Goal: Task Accomplishment & Management: Manage account settings

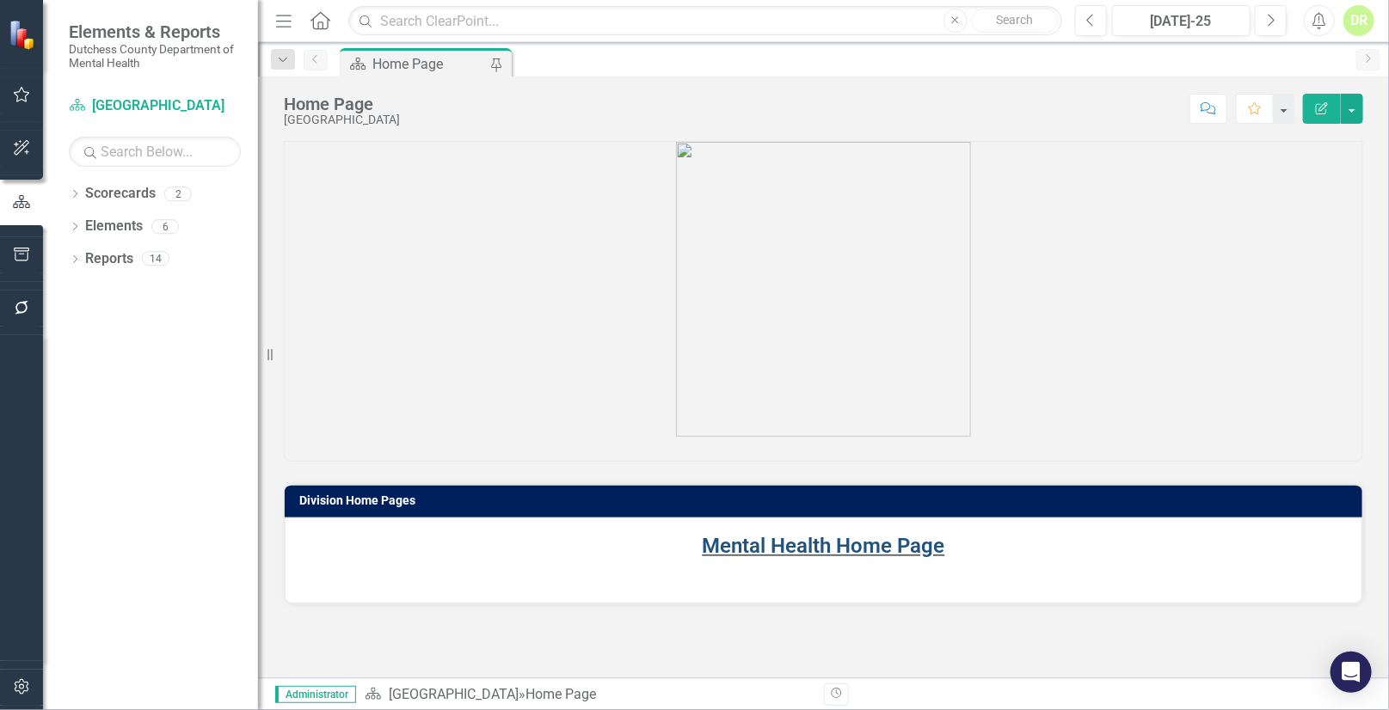
click at [773, 544] on link "Mental Health Home Page" at bounding box center [824, 546] width 243 height 24
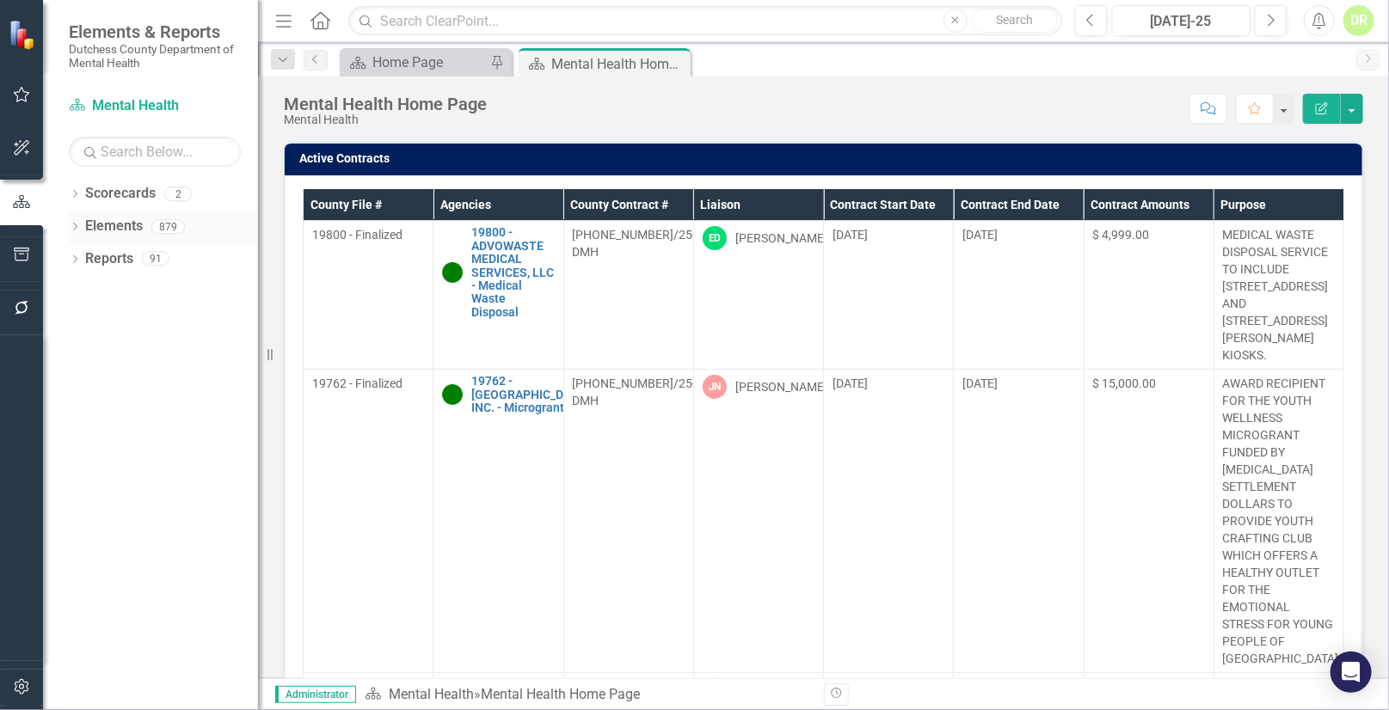
click at [111, 231] on link "Elements" at bounding box center [114, 227] width 58 height 20
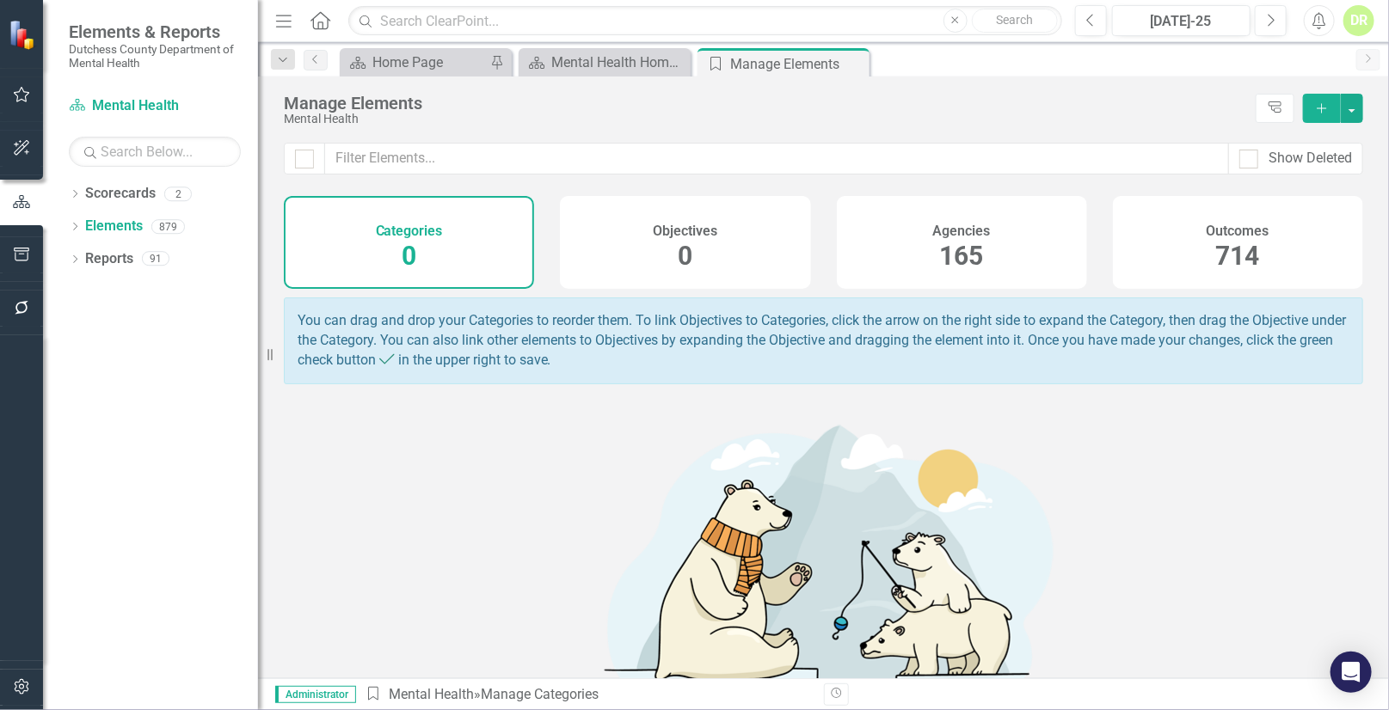
click at [959, 230] on h4 "Agencies" at bounding box center [962, 231] width 58 height 15
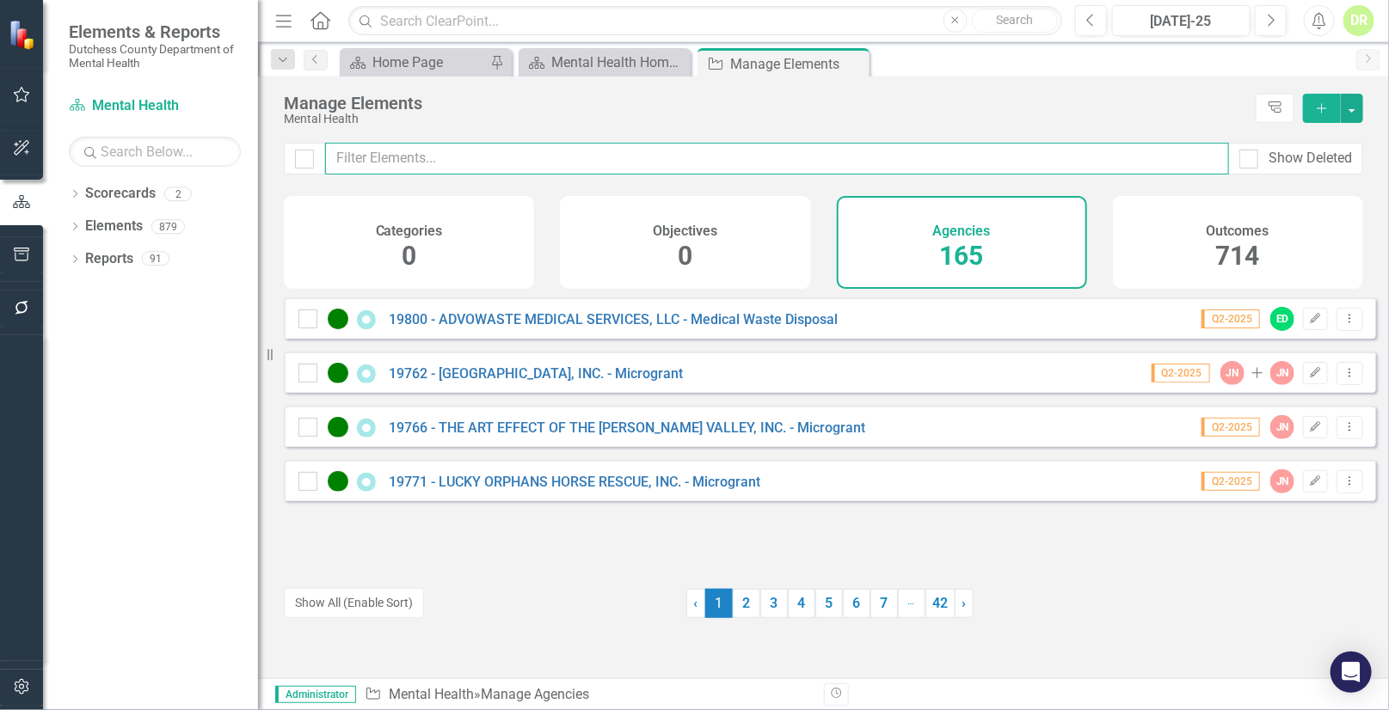
click at [463, 163] on input "text" at bounding box center [777, 159] width 904 height 32
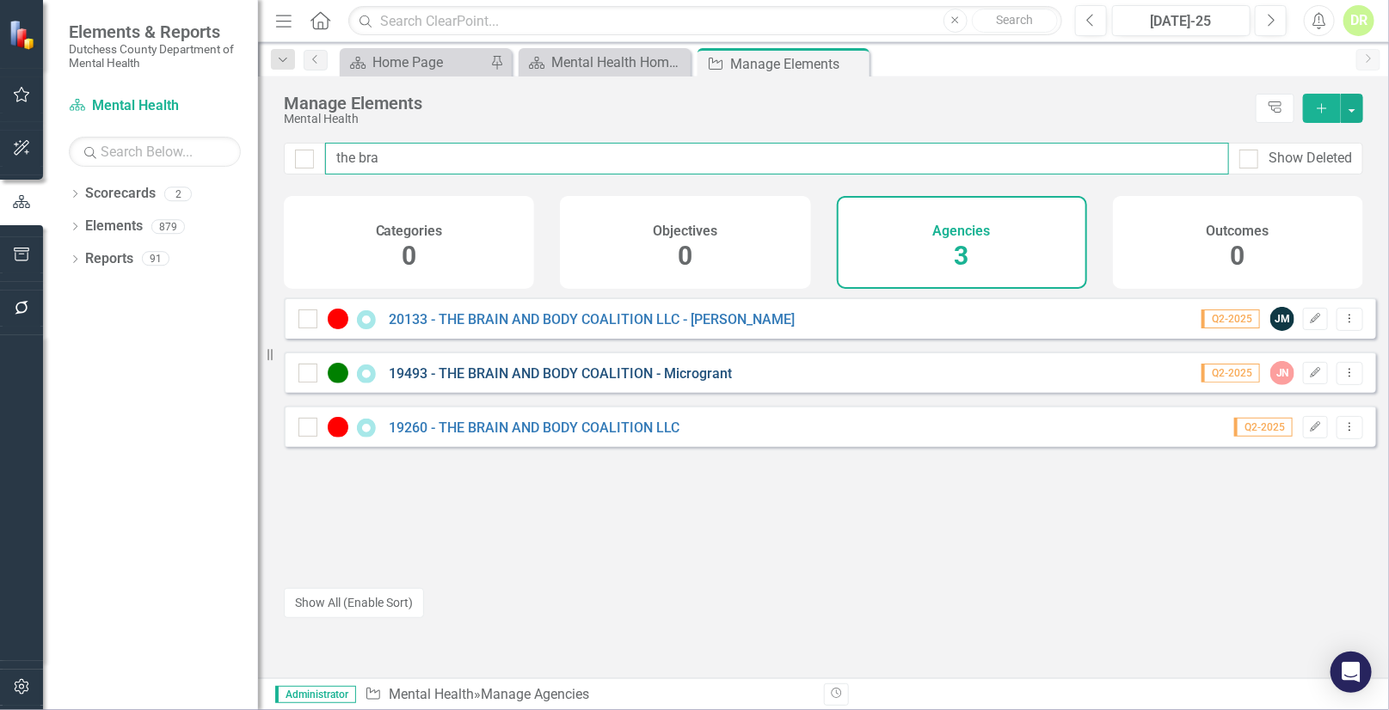
type input "the bra"
click at [588, 382] on link "19493 - THE BRAIN AND BODY COALITION - Microgrant" at bounding box center [560, 373] width 343 height 16
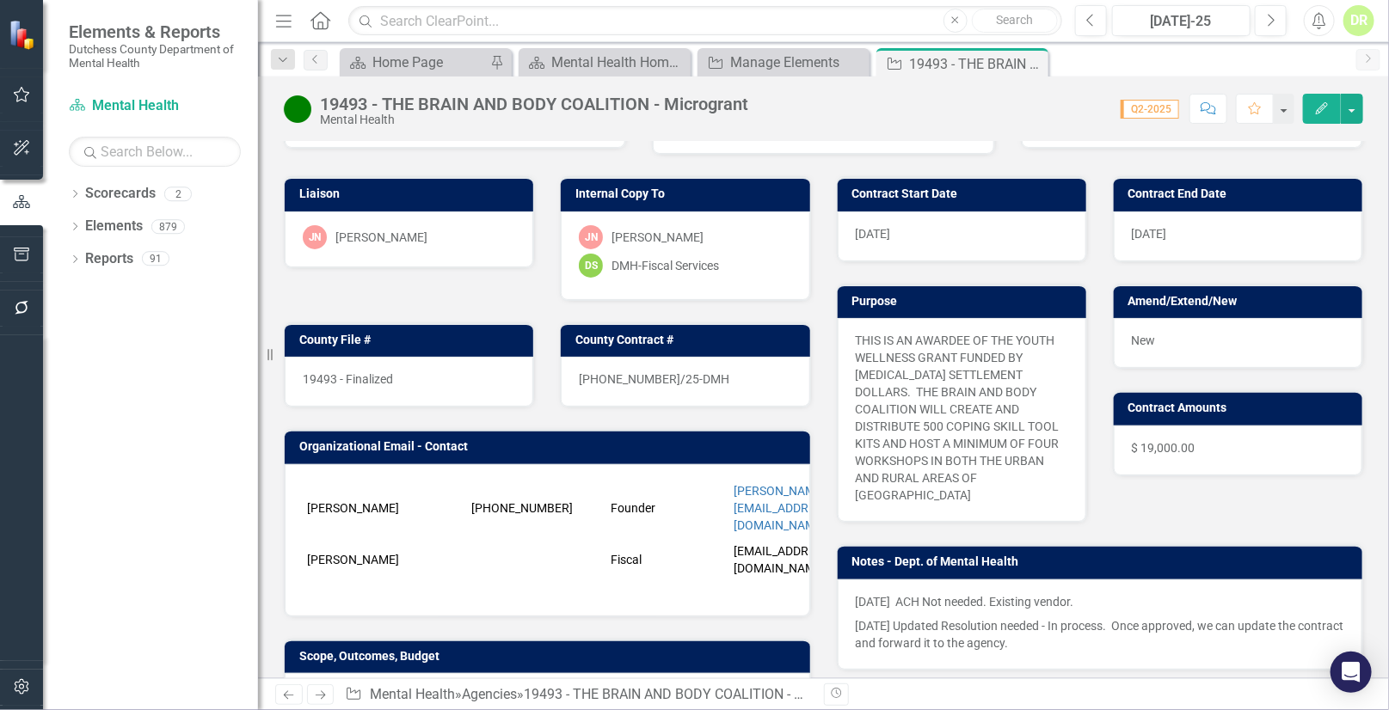
scroll to position [156, 0]
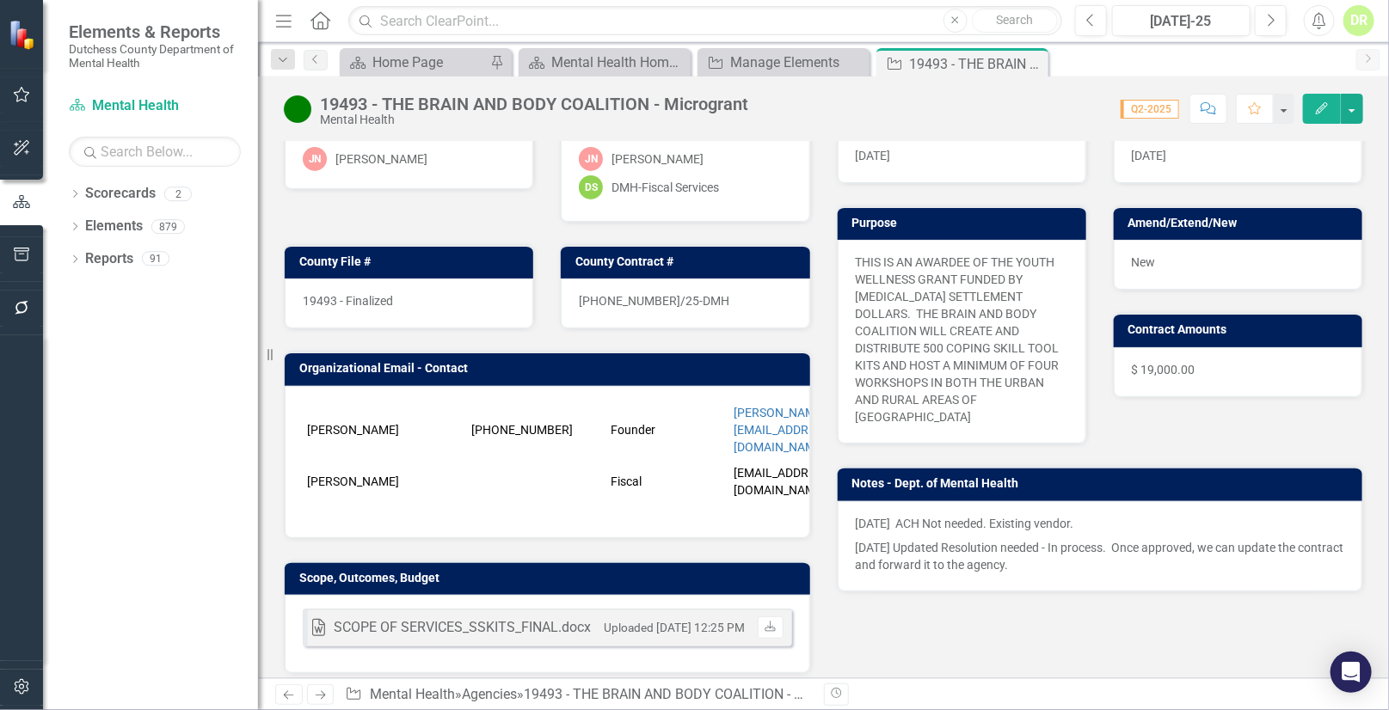
click at [1138, 501] on div "[DATE] ACH Not needed. Existing vendor. [DATE] Updated Resolution needed - In p…" at bounding box center [1100, 546] width 525 height 90
click at [1135, 501] on div "[DATE] ACH Not needed. Existing vendor. [DATE] Updated Resolution needed - In p…" at bounding box center [1100, 546] width 525 height 90
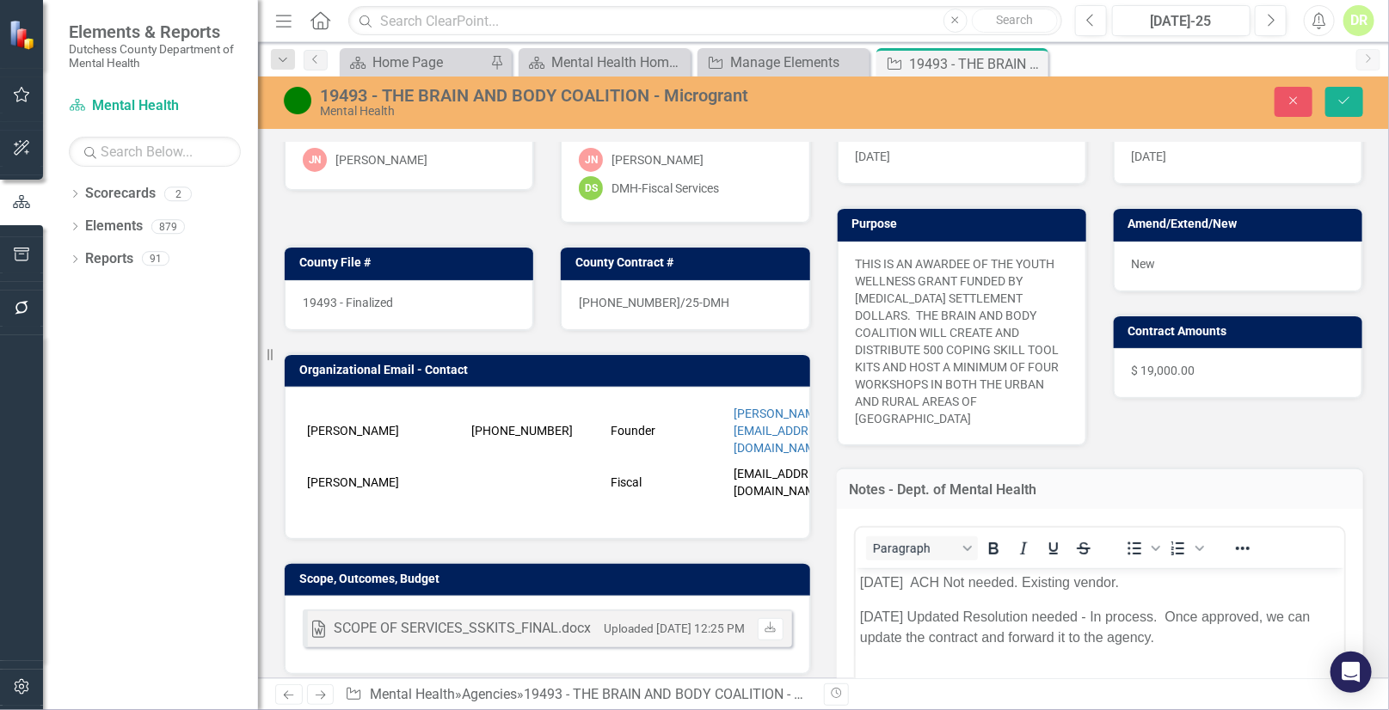
scroll to position [0, 0]
click at [857, 586] on body "[DATE] ACH Not needed. Existing vendor. [DATE] Updated Resolution needed - In p…" at bounding box center [1099, 697] width 489 height 258
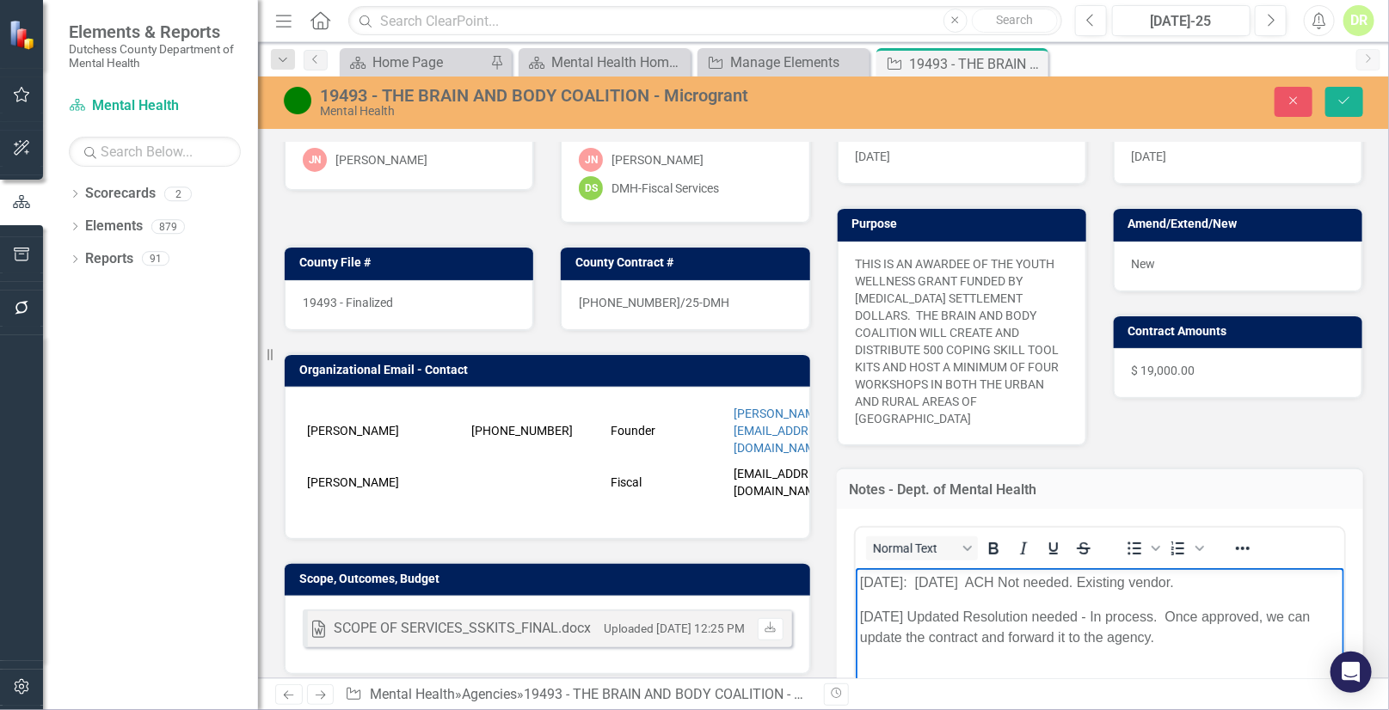
click at [918, 582] on p "[DATE]: [DATE] ACH Not needed. Existing vendor." at bounding box center [1099, 582] width 481 height 21
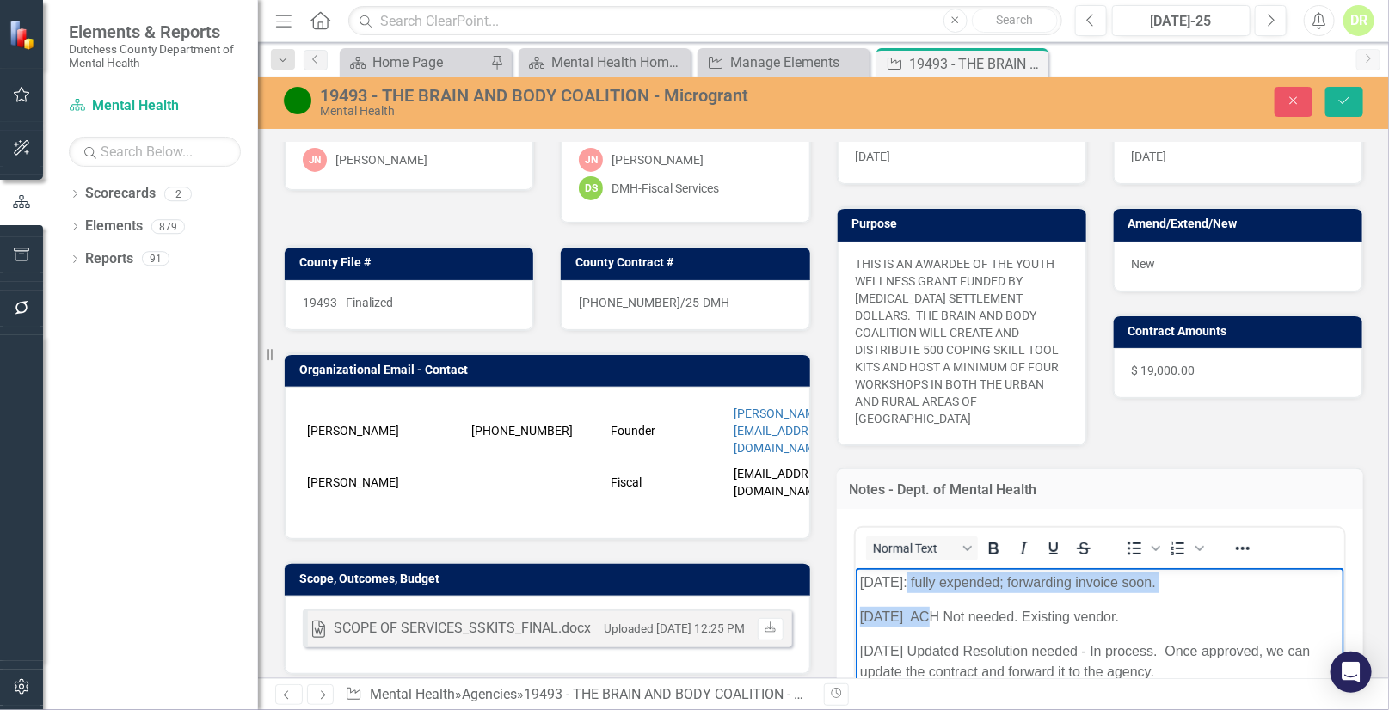
drag, startPoint x: 905, startPoint y: 579, endPoint x: 903, endPoint y: 668, distance: 89.5
click at [923, 605] on body "[DATE]: fully expended; forwarding invoice soon. [DATE] ACH Not needed. Existin…" at bounding box center [1099, 697] width 489 height 258
click at [355, 100] on div "19493 - THE BRAIN AND BODY COALITION - Microgrant" at bounding box center [601, 95] width 563 height 19
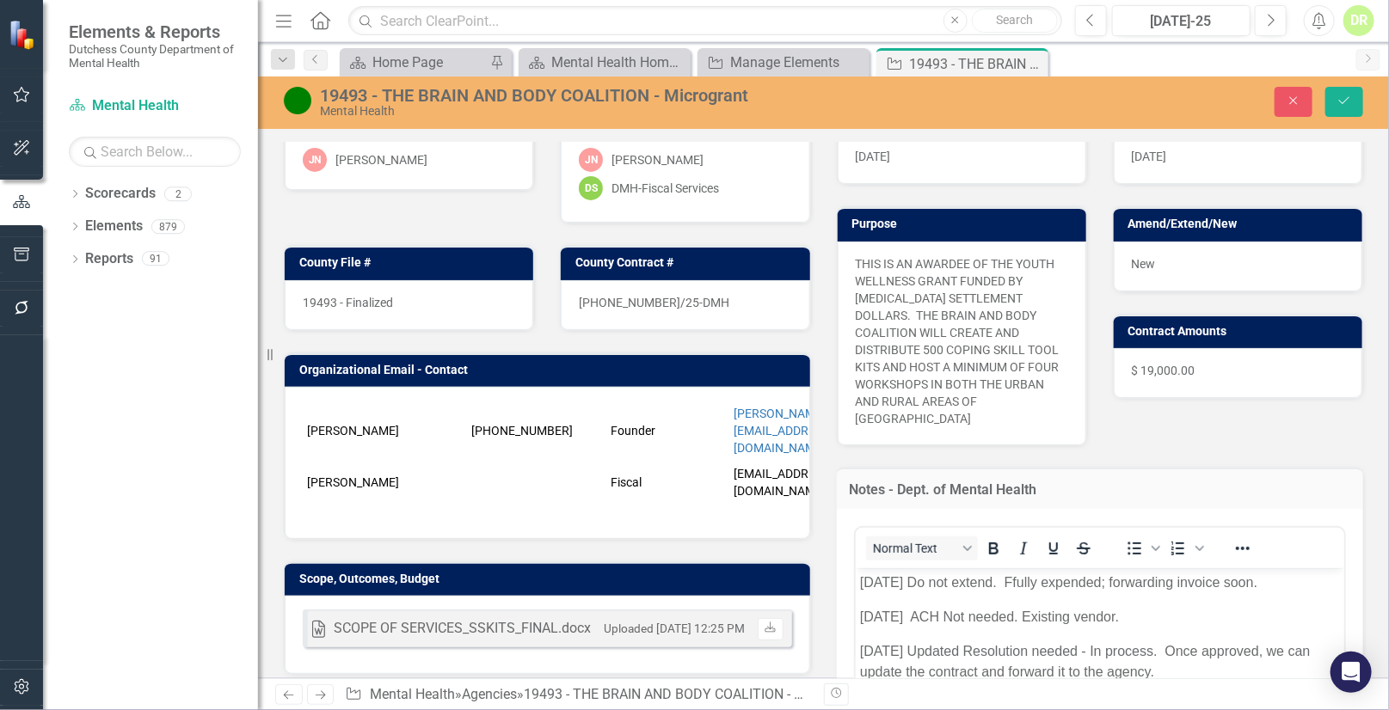
click at [305, 107] on img at bounding box center [298, 101] width 28 height 28
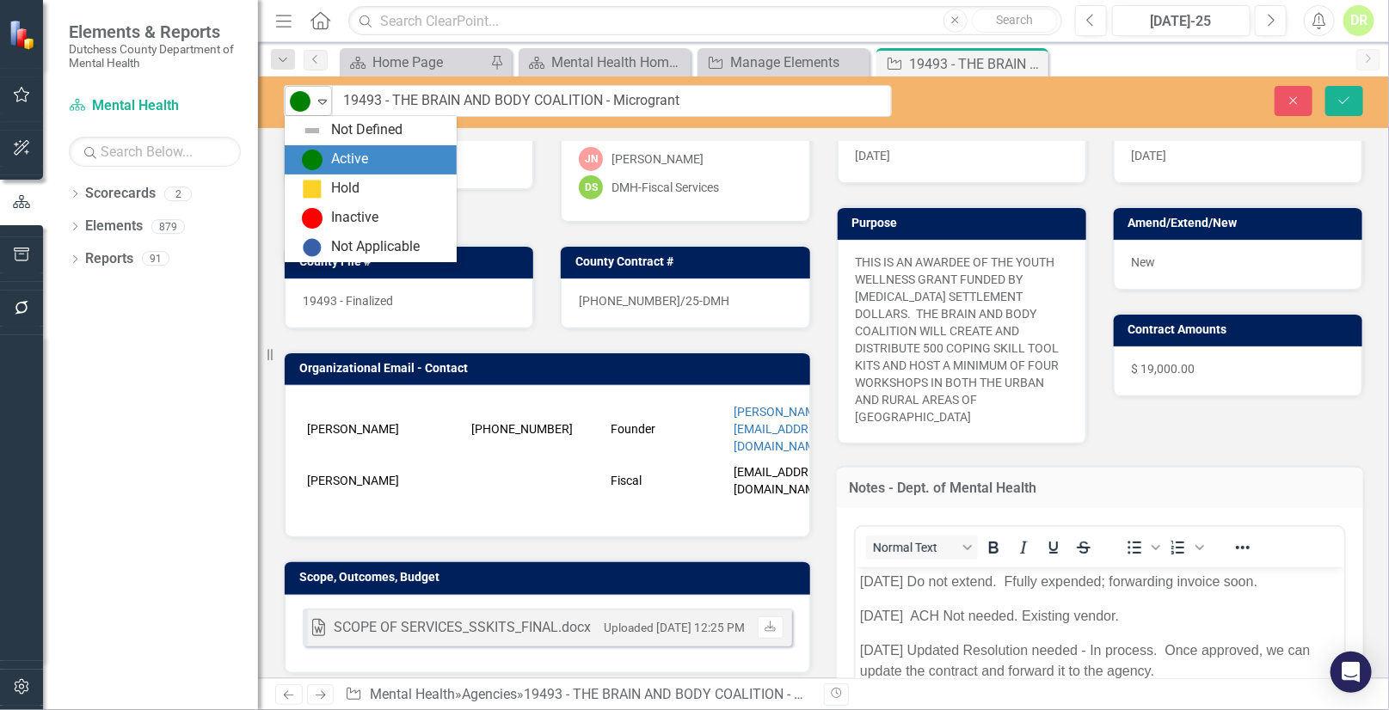
click at [322, 100] on icon "Expand" at bounding box center [322, 102] width 17 height 14
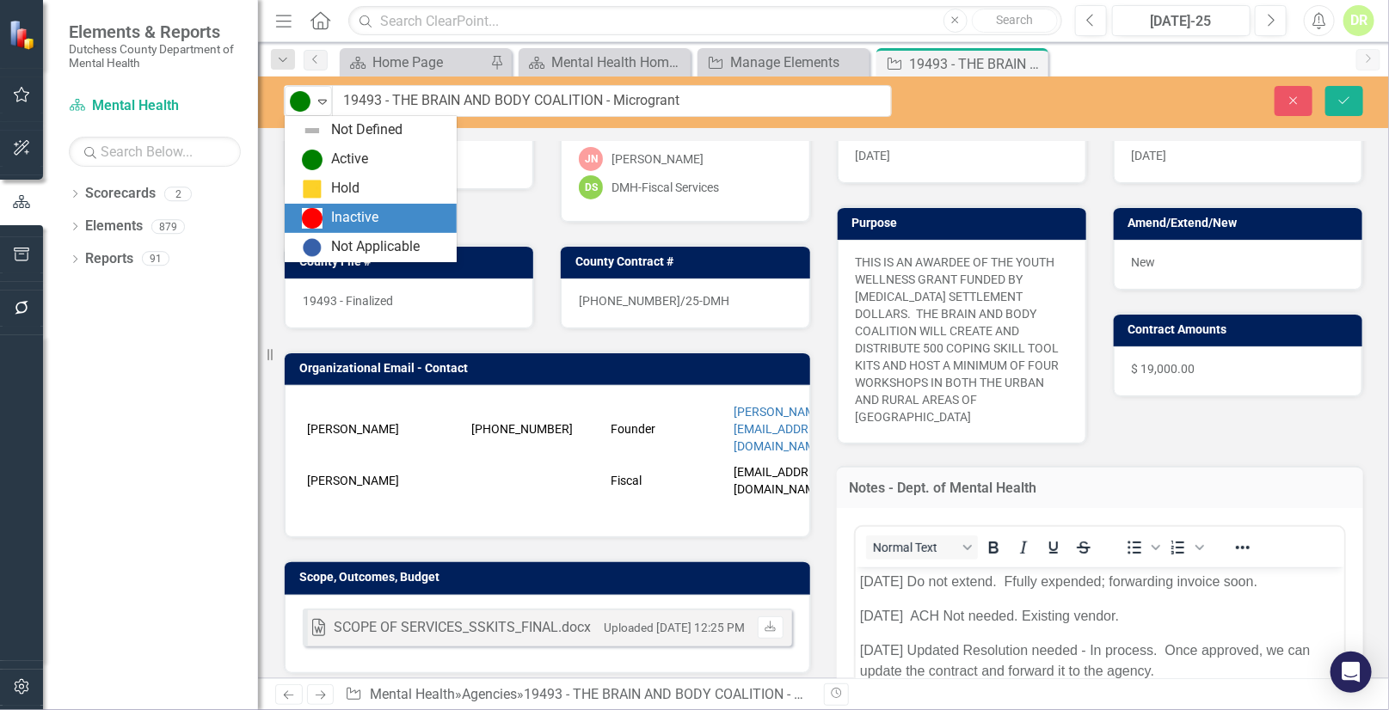
click at [349, 212] on div "Inactive" at bounding box center [354, 218] width 47 height 20
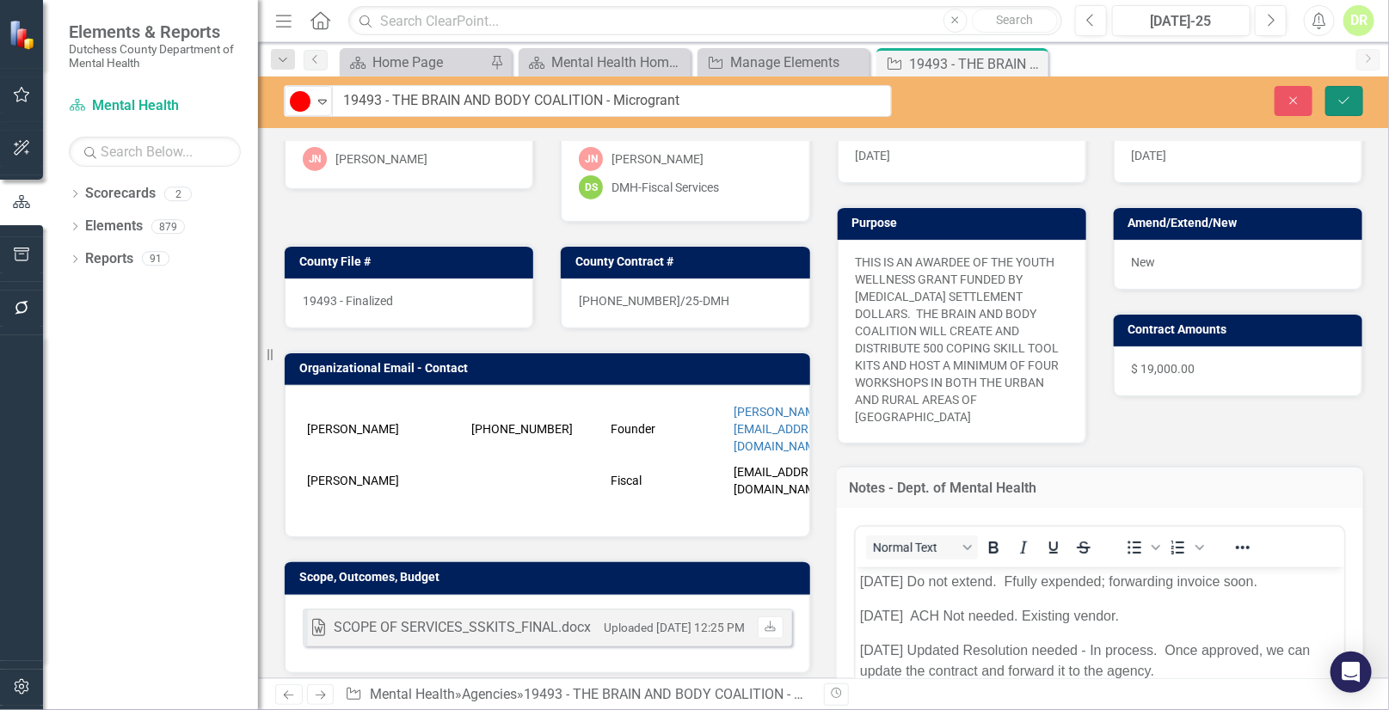
click at [1354, 94] on button "Save" at bounding box center [1344, 101] width 38 height 30
